Goal: Communication & Community: Share content

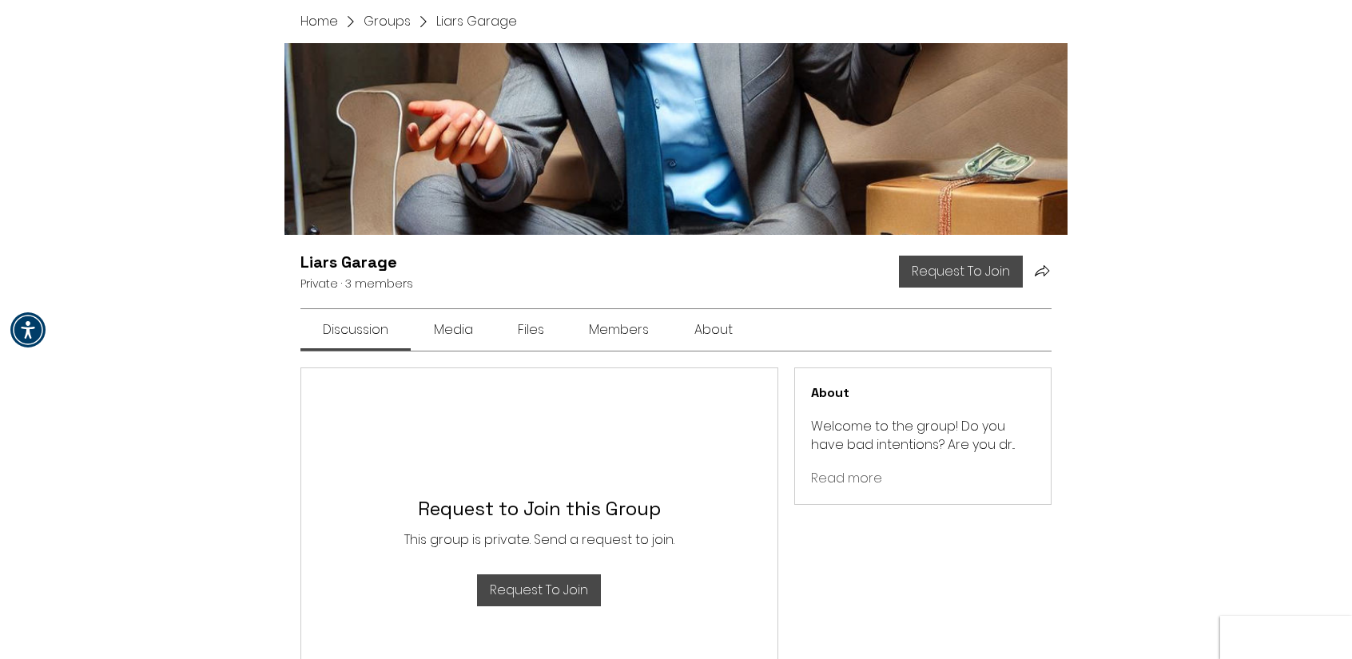
click at [337, 273] on h1 "Liars Garage" at bounding box center [356, 262] width 113 height 22
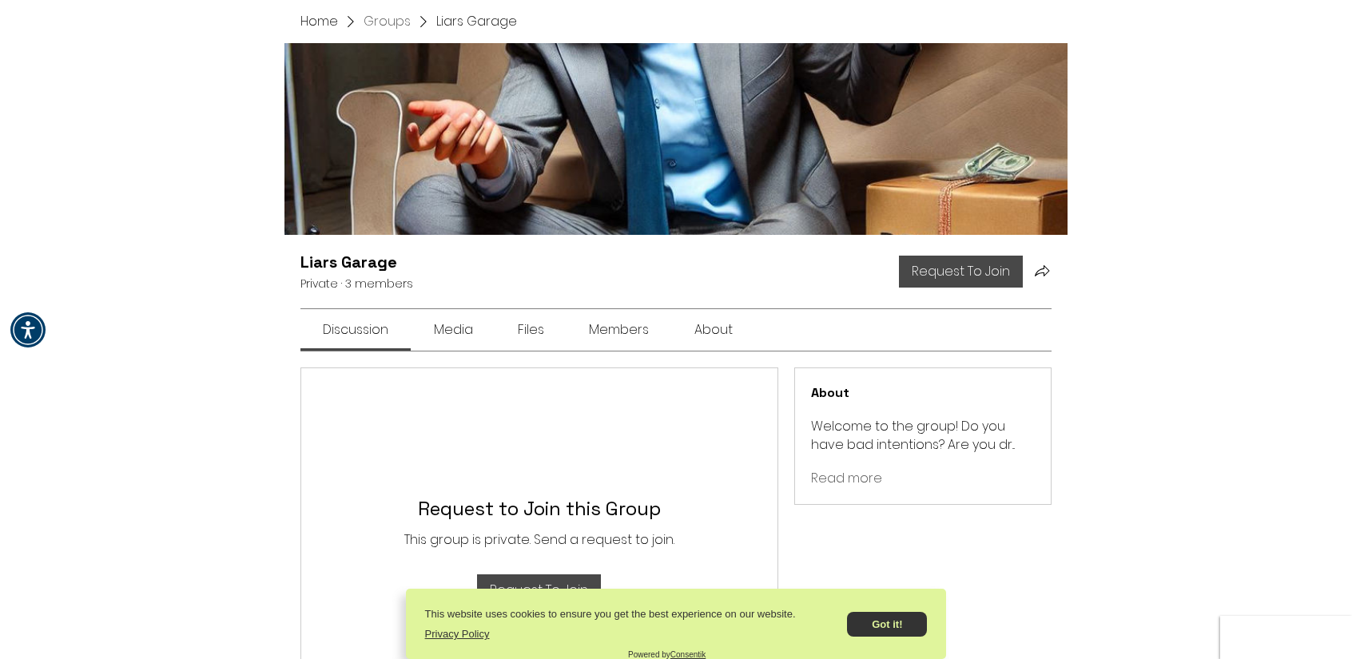
click at [381, 21] on span "Groups" at bounding box center [387, 22] width 47 height 18
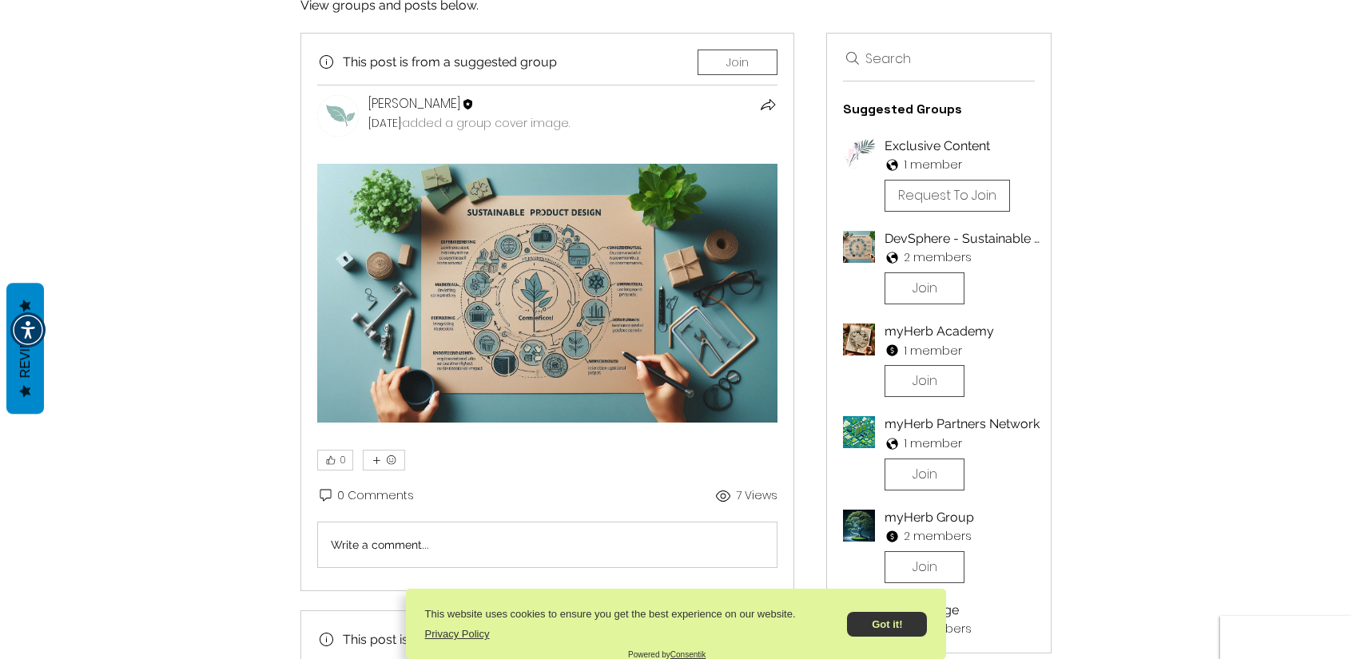
scroll to position [160, 0]
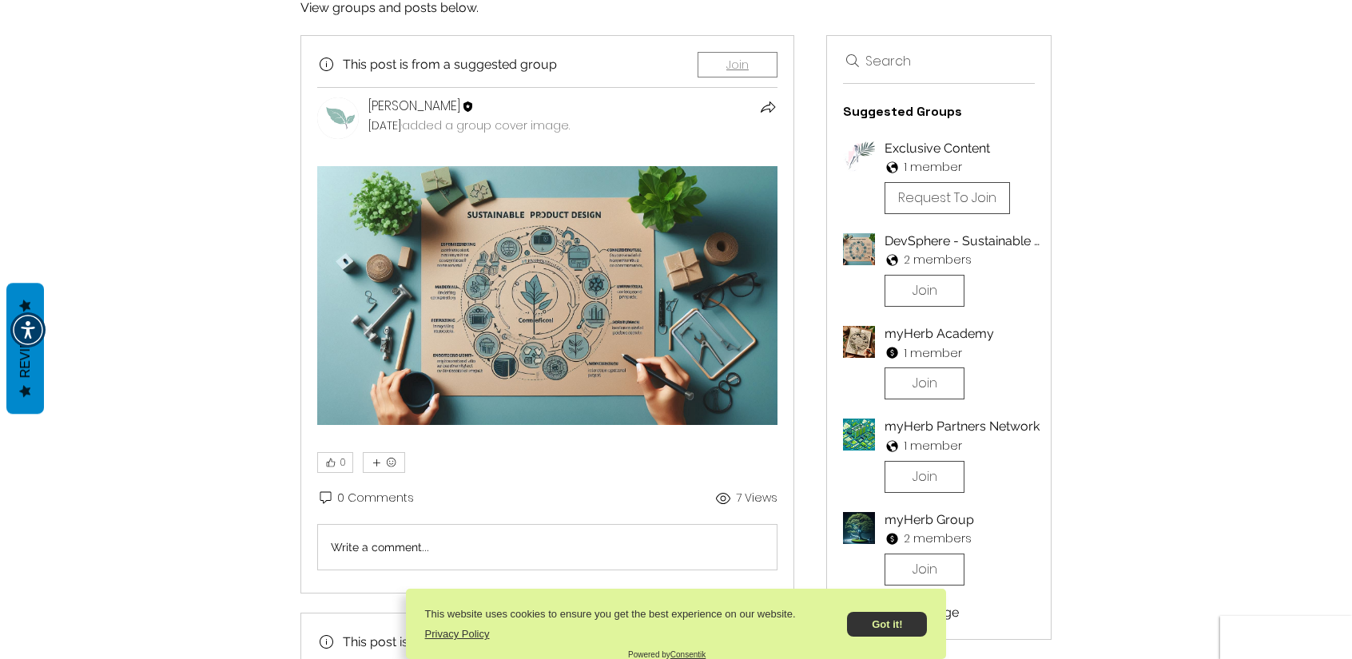
click at [730, 62] on span "Join" at bounding box center [737, 64] width 22 height 11
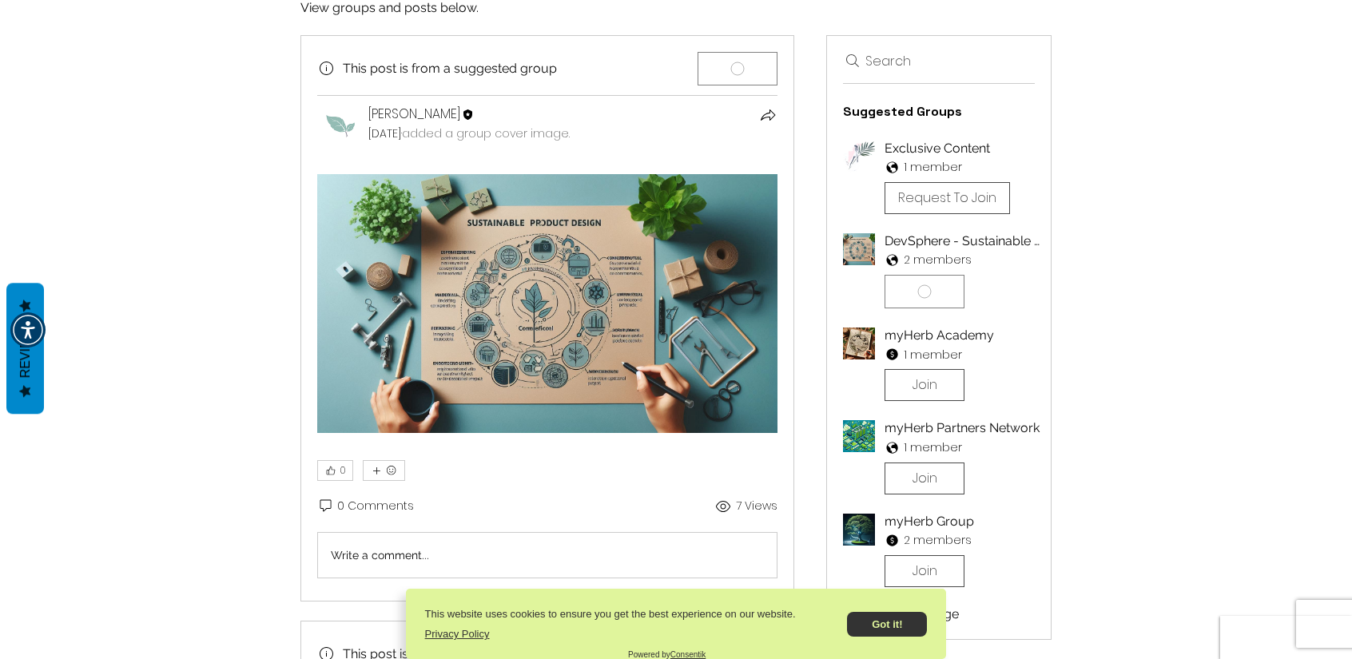
scroll to position [0, 0]
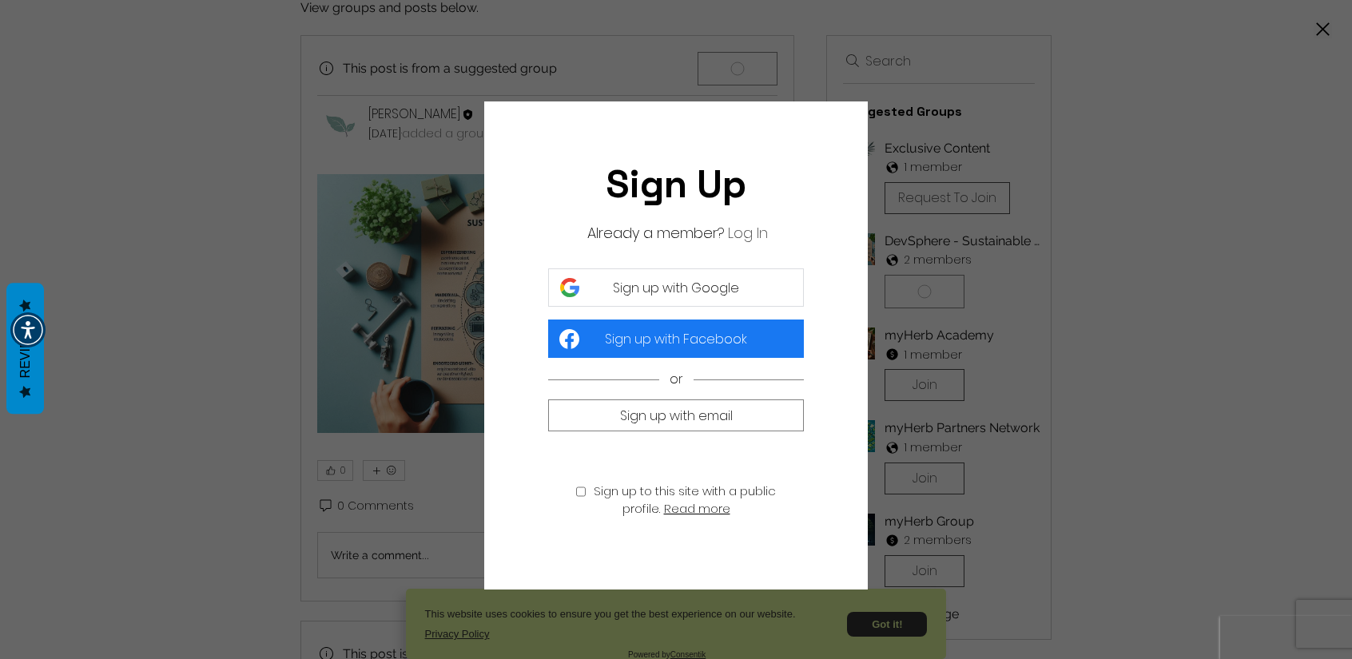
click at [625, 288] on span "Sign up with Google" at bounding box center [676, 288] width 126 height 20
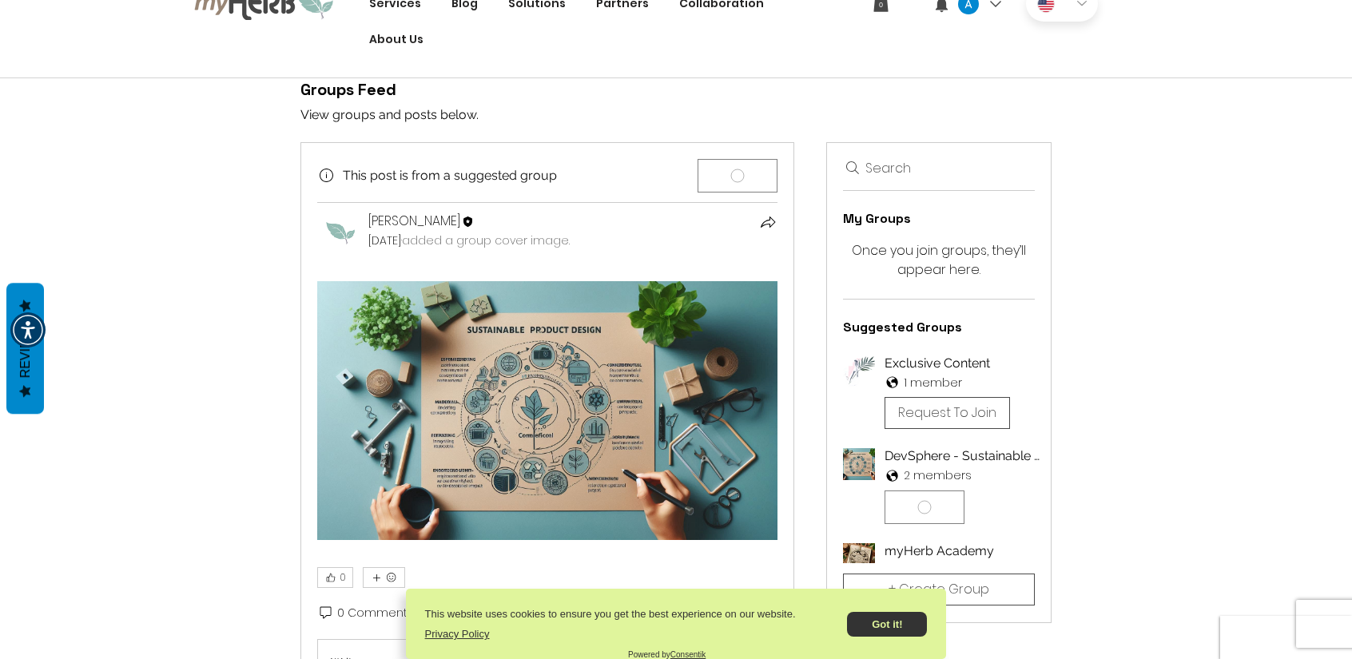
scroll to position [26, 0]
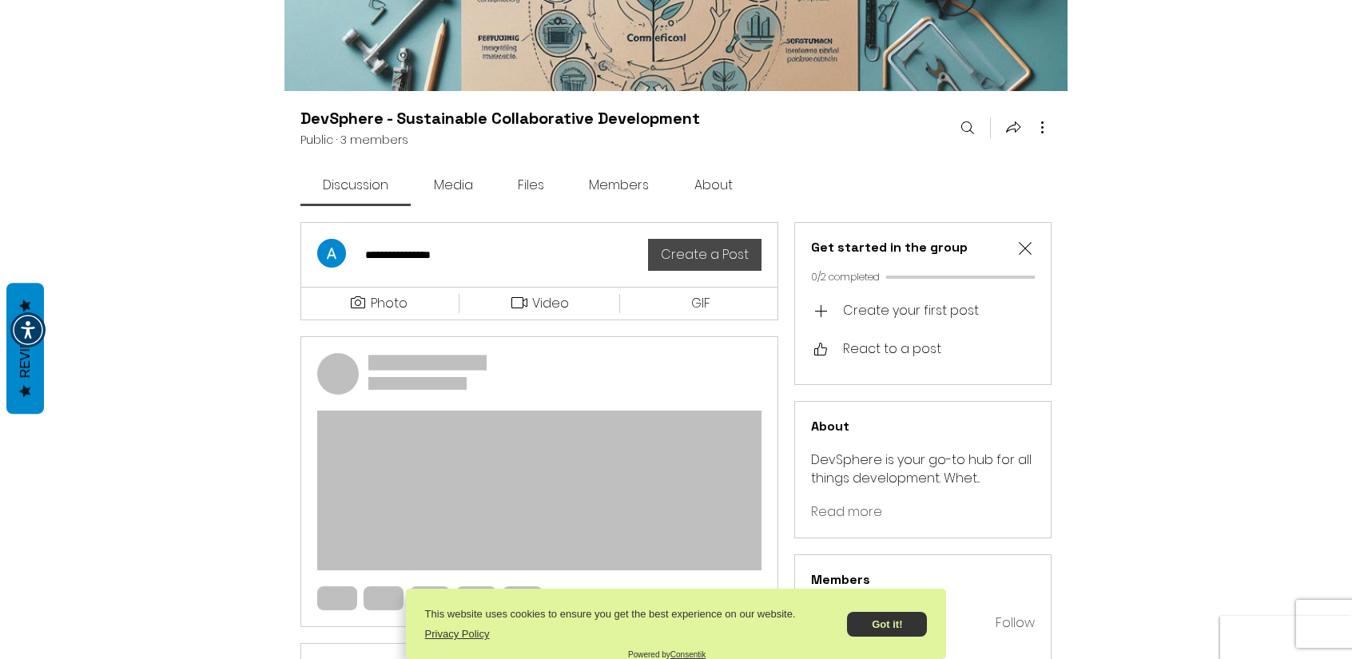
scroll to position [160, 0]
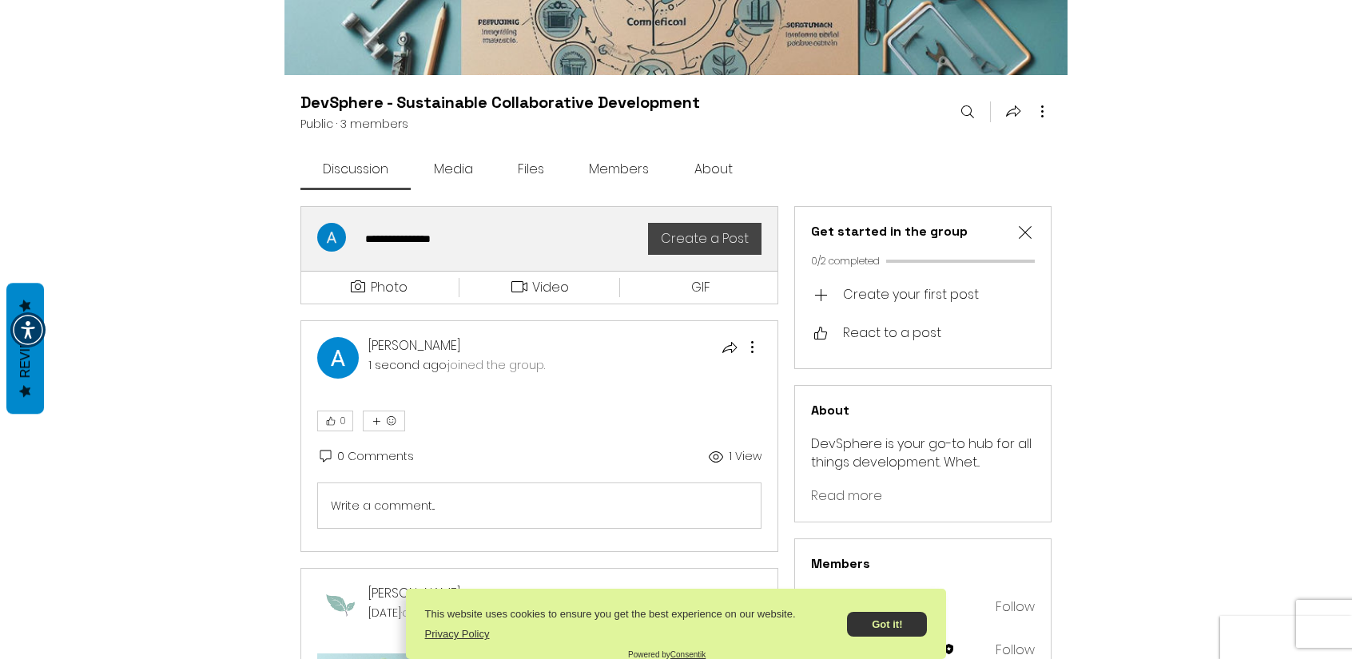
click at [424, 241] on div "**********" at bounding box center [497, 239] width 283 height 32
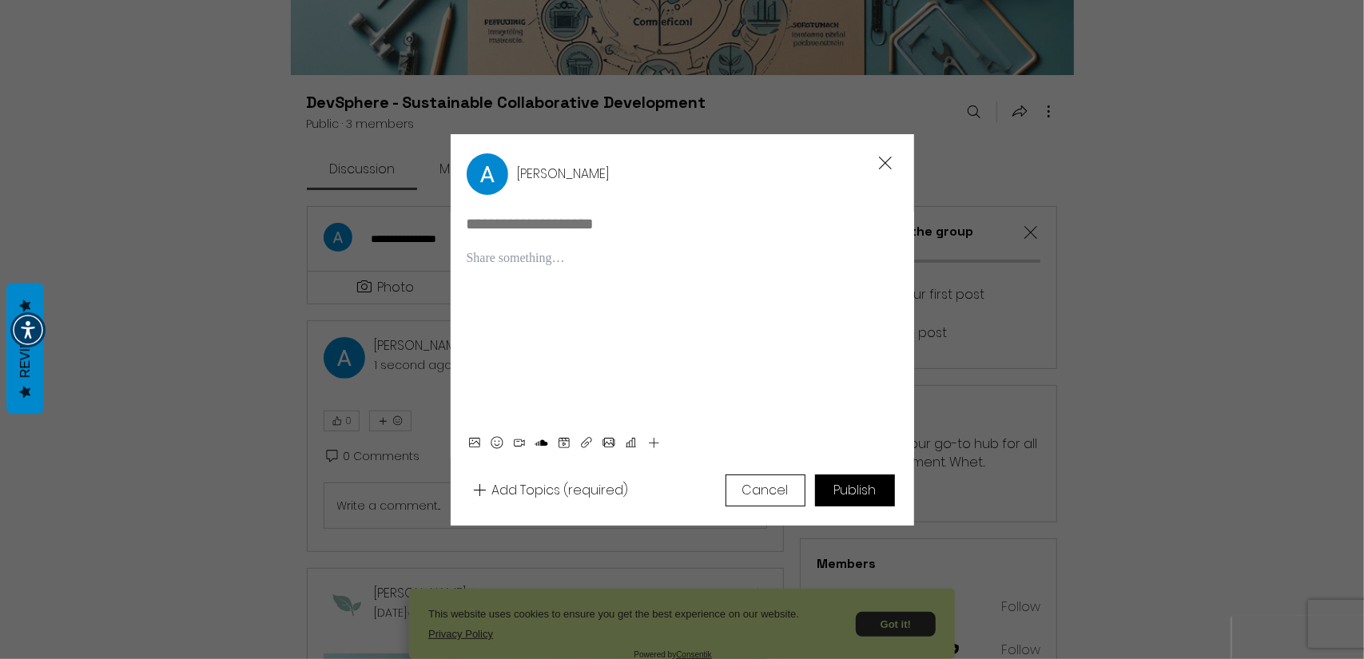
click at [515, 290] on div "Rich Text Editor" at bounding box center [683, 332] width 432 height 166
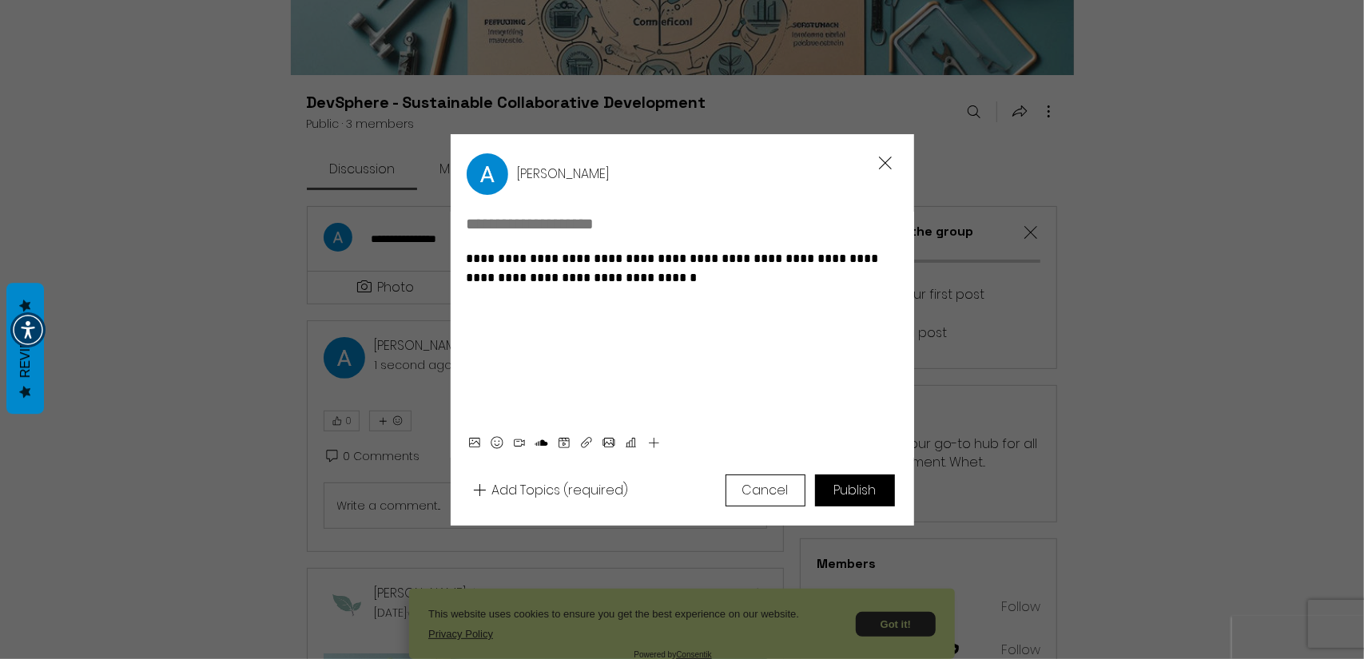
click at [849, 480] on button "Publish" at bounding box center [855, 491] width 80 height 32
click at [840, 483] on div "Cancel Publish" at bounding box center [810, 491] width 169 height 32
click at [837, 487] on div "Cancel Publish" at bounding box center [810, 491] width 169 height 32
click at [531, 228] on textarea at bounding box center [674, 223] width 414 height 19
click at [842, 487] on div "Cancel Publish" at bounding box center [810, 491] width 169 height 32
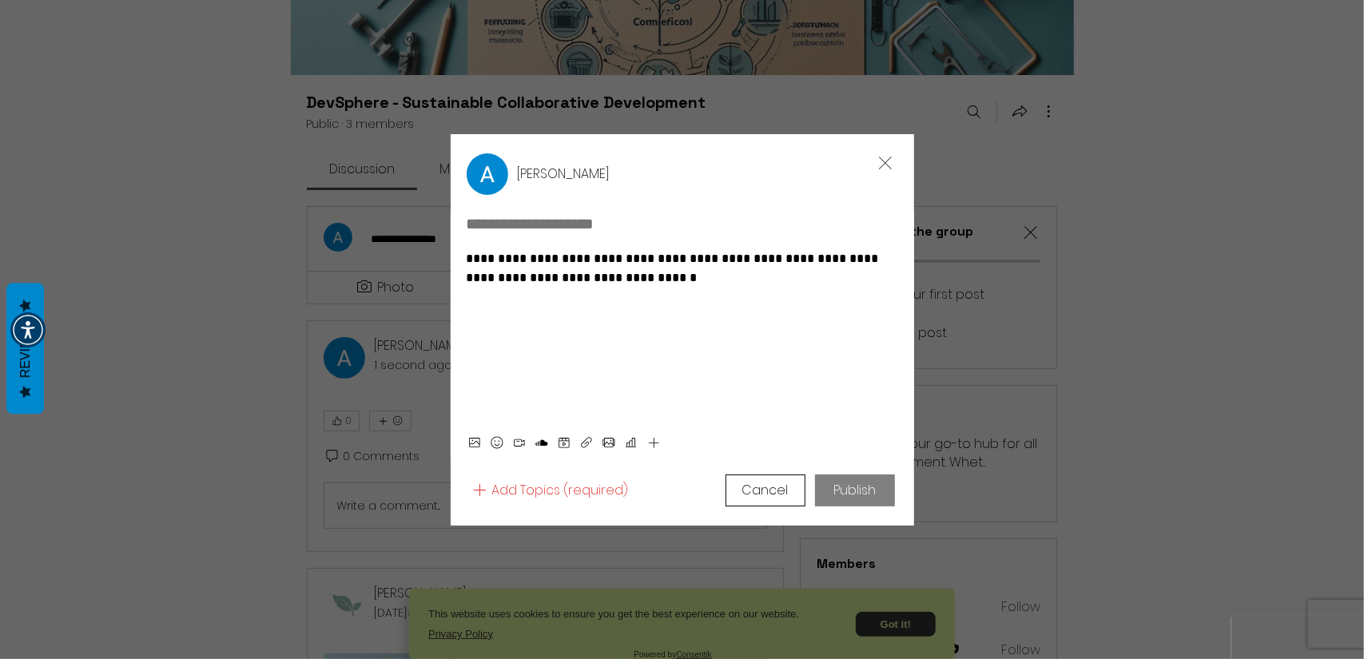
click at [879, 162] on icon "Close" at bounding box center [885, 162] width 19 height 19
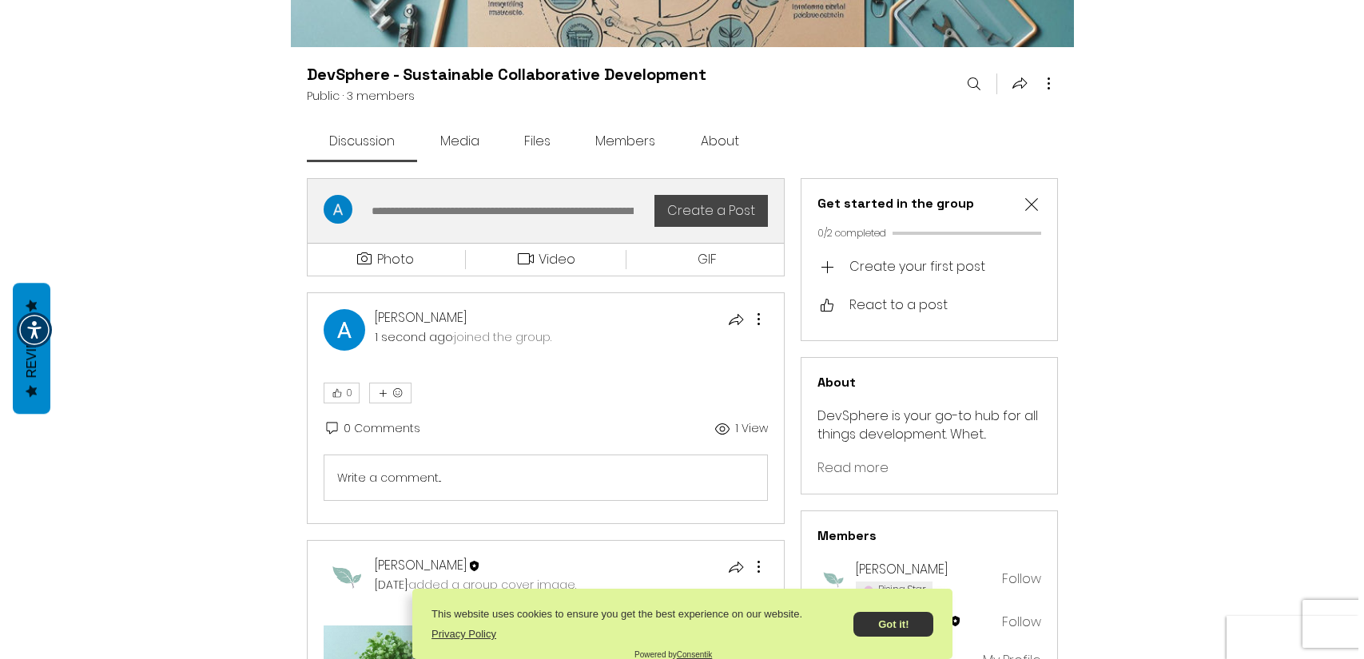
scroll to position [213, 0]
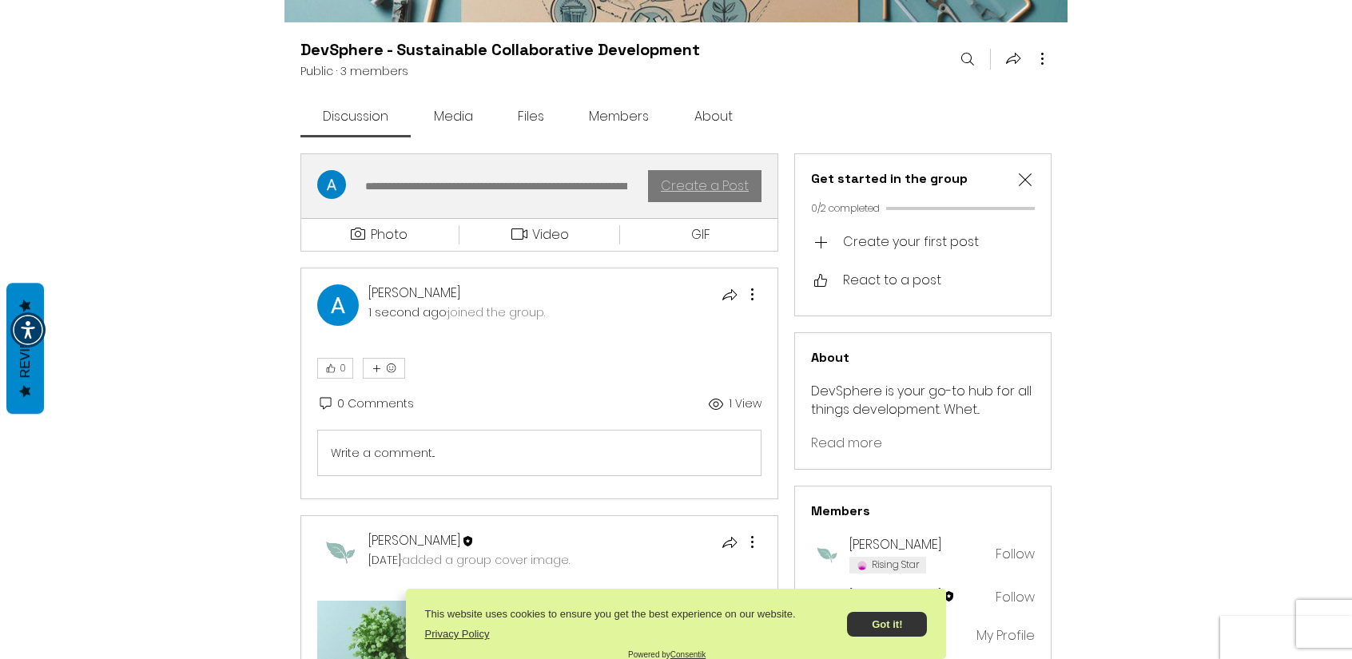
click at [727, 182] on span "Create a Post" at bounding box center [705, 186] width 88 height 13
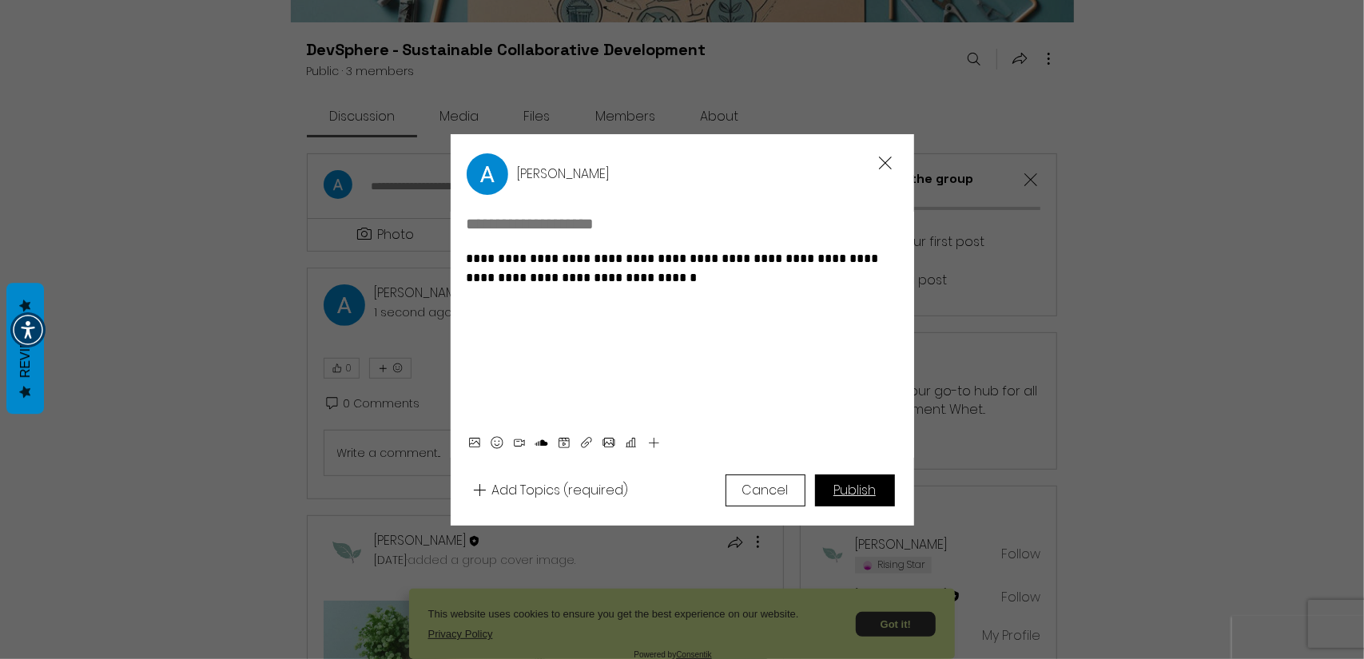
click at [841, 491] on span "Publish" at bounding box center [855, 490] width 42 height 13
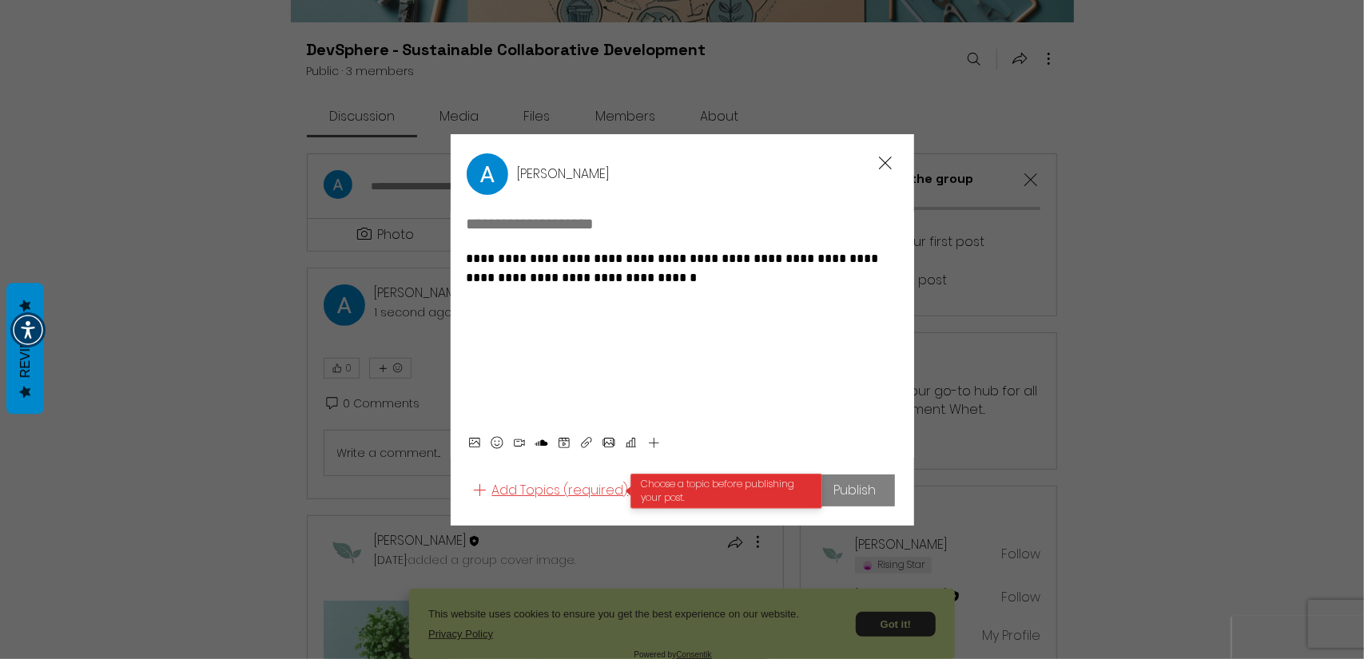
click at [532, 488] on span "Add Topics (required)" at bounding box center [560, 490] width 137 height 18
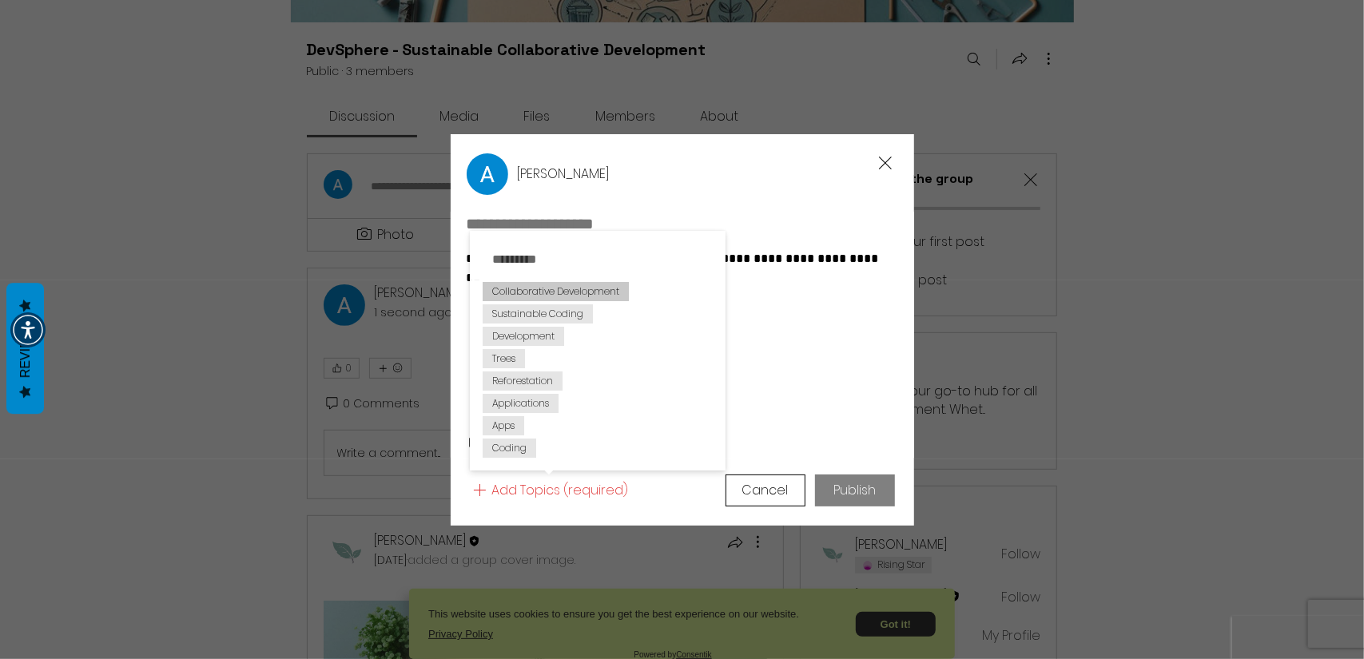
click at [527, 298] on span "Collaborative Development" at bounding box center [555, 291] width 127 height 13
click at [861, 484] on span "Publish" at bounding box center [855, 490] width 42 height 13
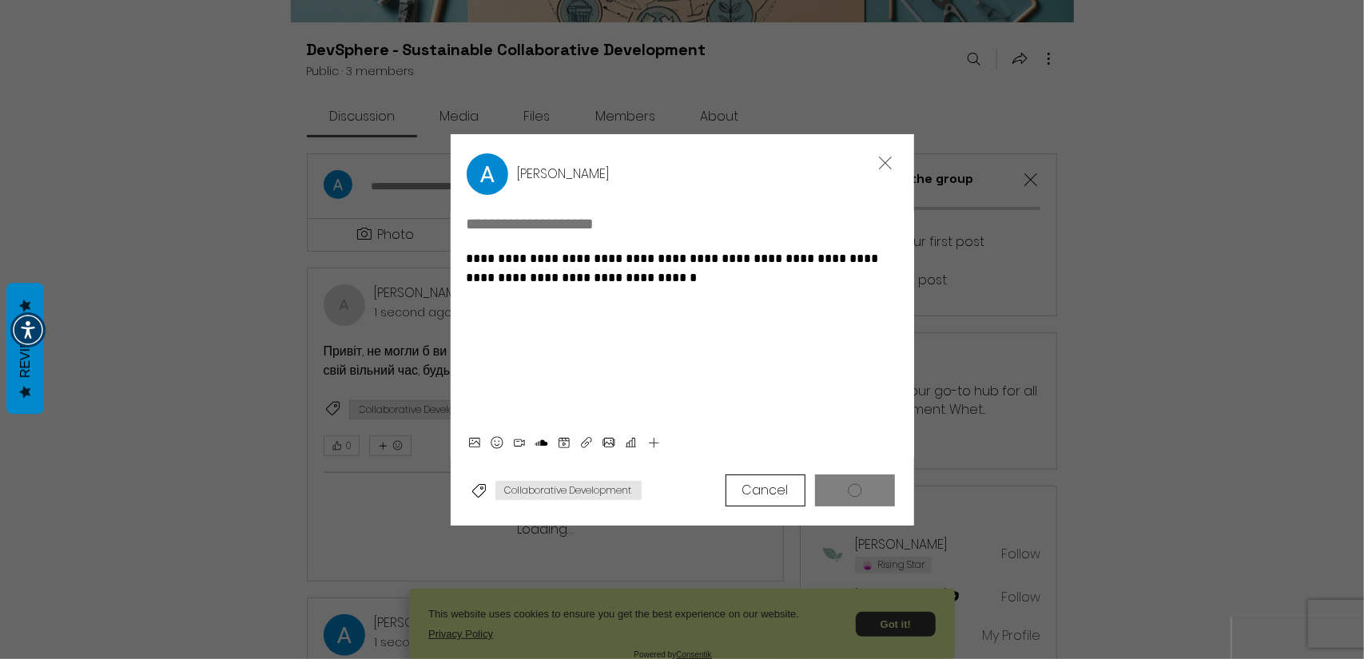
type input "**********"
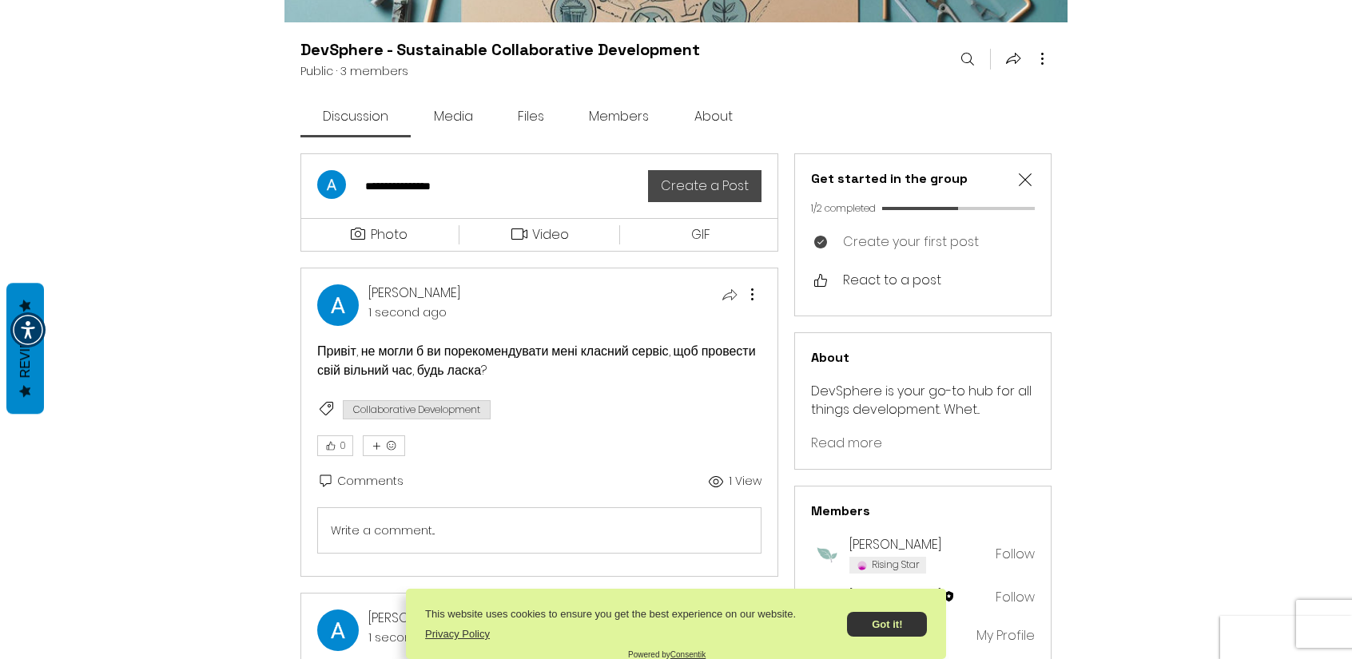
click at [727, 295] on icon "Share" at bounding box center [729, 294] width 19 height 19
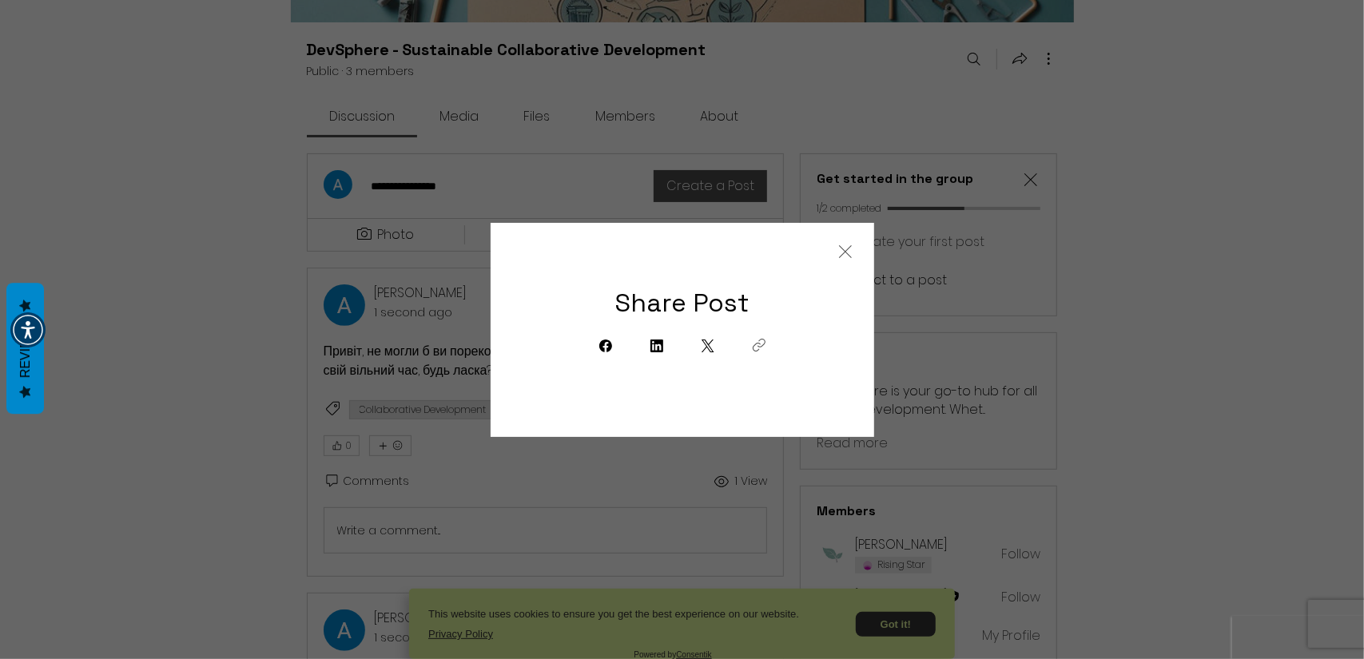
click at [759, 349] on icon "Copy link" at bounding box center [759, 345] width 19 height 19
